Goal: Find specific page/section: Find specific page/section

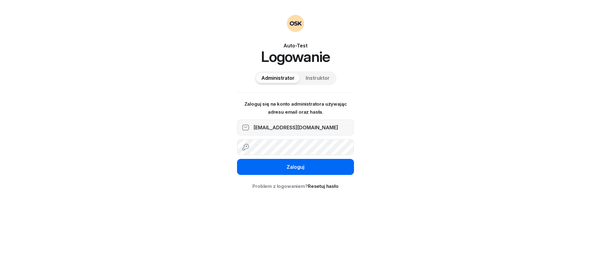
click at [286, 167] on button "Zaloguj" at bounding box center [295, 167] width 117 height 16
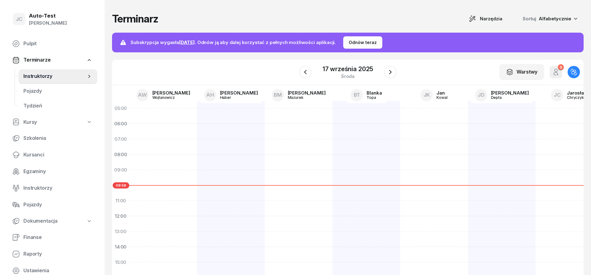
click at [163, 119] on div at bounding box center [163, 255] width 68 height 308
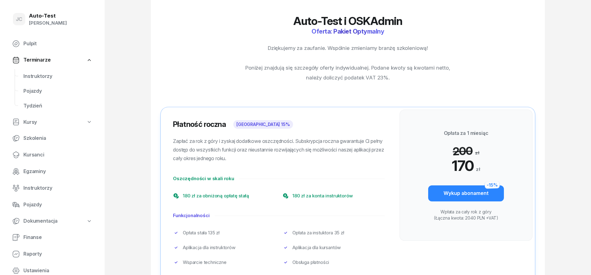
click at [57, 63] on link "Terminarze" at bounding box center [52, 60] width 90 height 14
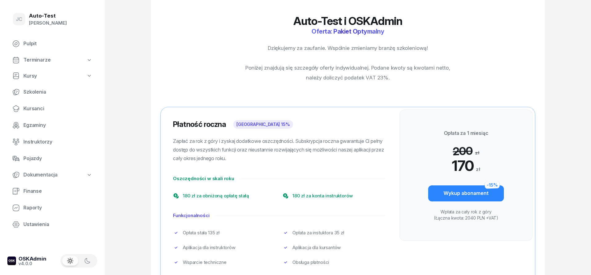
click at [57, 63] on link "Terminarze" at bounding box center [52, 60] width 90 height 14
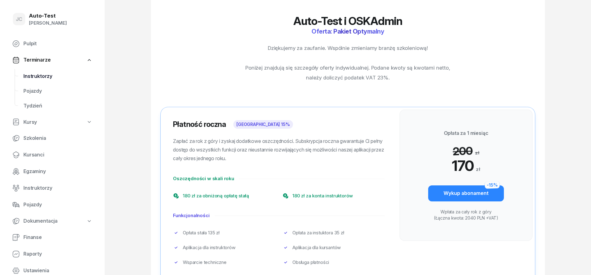
click at [55, 76] on span "Instruktorzy" at bounding box center [57, 76] width 69 height 8
